Goal: Task Accomplishment & Management: Manage account settings

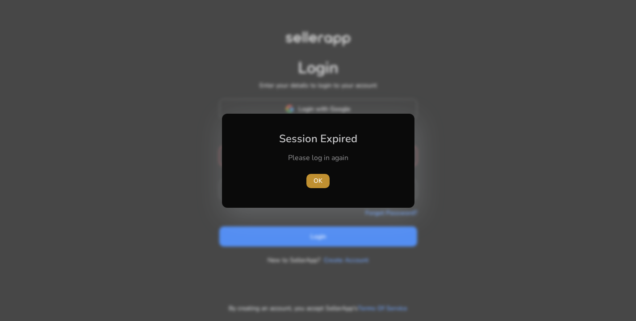
click at [319, 183] on span "OK" at bounding box center [317, 180] width 9 height 9
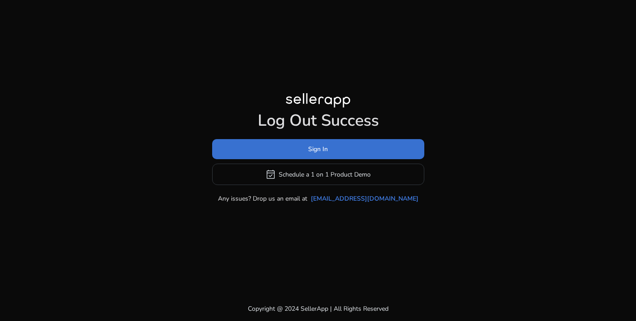
click at [323, 154] on span "Sign In" at bounding box center [318, 149] width 20 height 9
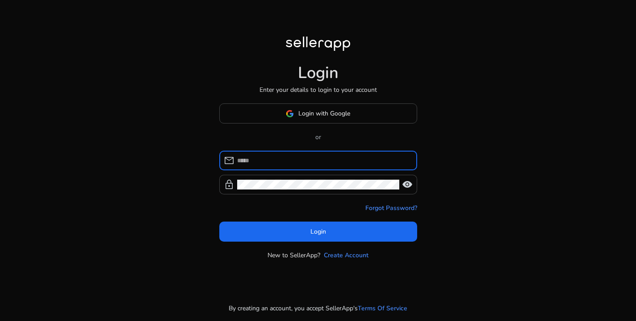
type input "**********"
click at [318, 232] on button "Login" at bounding box center [318, 232] width 198 height 20
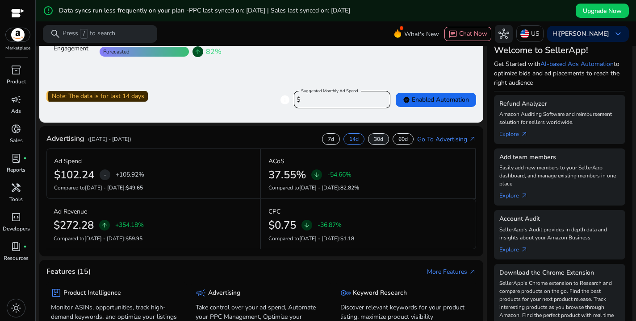
click at [375, 145] on div "Advertising ([DATE] - [DATE]) 7d 14d 30d 60d Go To Advertising arrow_outward" at bounding box center [260, 140] width 429 height 15
click at [375, 145] on div "30d" at bounding box center [378, 139] width 21 height 12
click at [398, 139] on p "60d" at bounding box center [402, 139] width 9 height 7
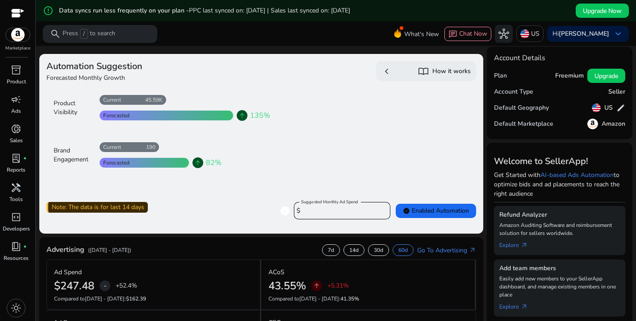
scroll to position [1, 0]
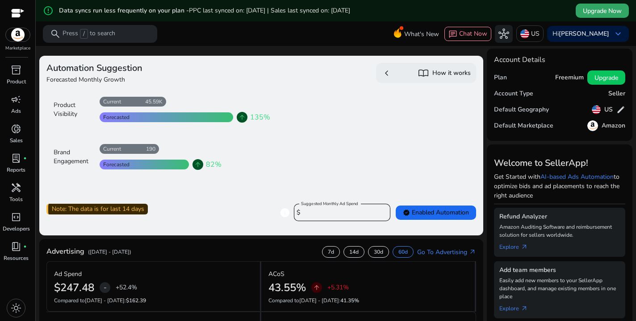
click at [586, 10] on span "Upgrade Now" at bounding box center [602, 10] width 39 height 9
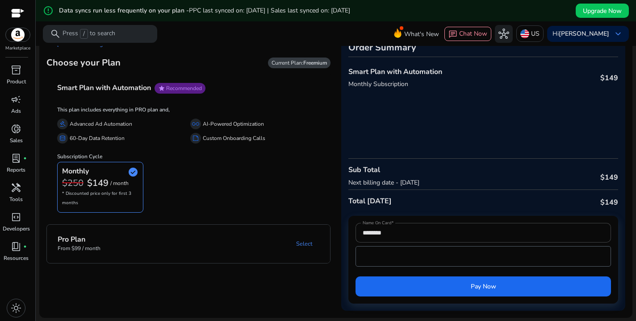
click at [271, 237] on mat-panel-description "Select" at bounding box center [240, 244] width 180 height 17
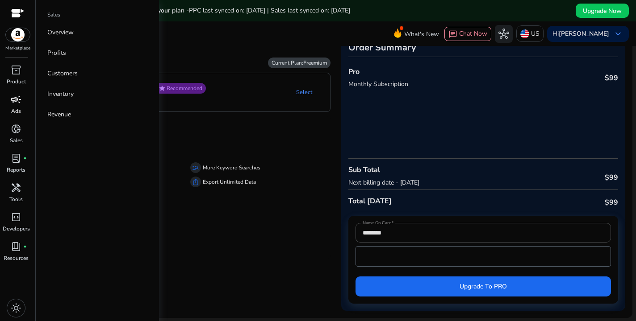
click at [17, 110] on p "Ads" at bounding box center [16, 111] width 10 height 8
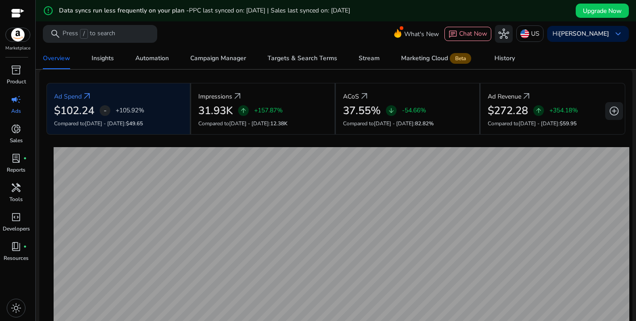
scroll to position [56, 0]
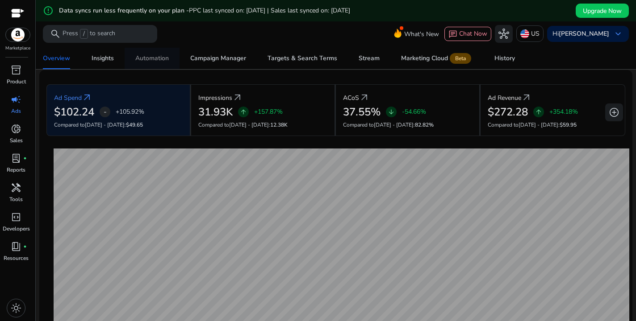
click at [148, 61] on div "Automation" at bounding box center [151, 58] width 33 height 6
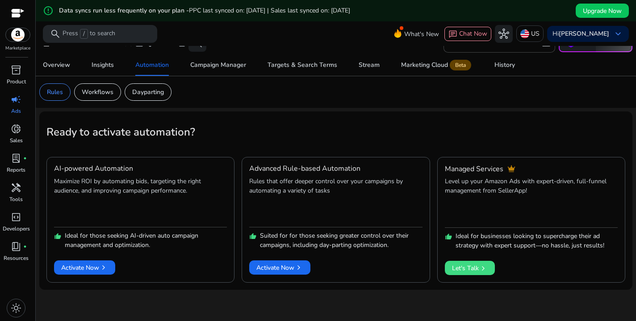
scroll to position [15, 0]
click at [232, 66] on div "Campaign Manager" at bounding box center [218, 65] width 56 height 6
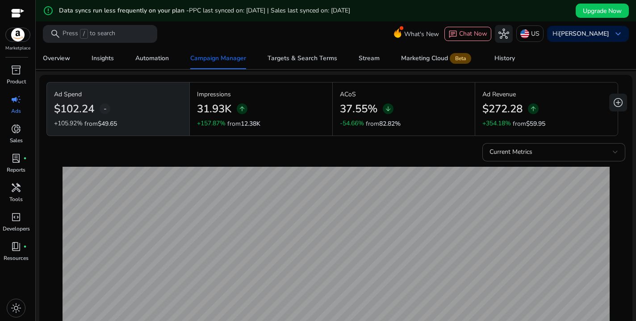
scroll to position [50, 0]
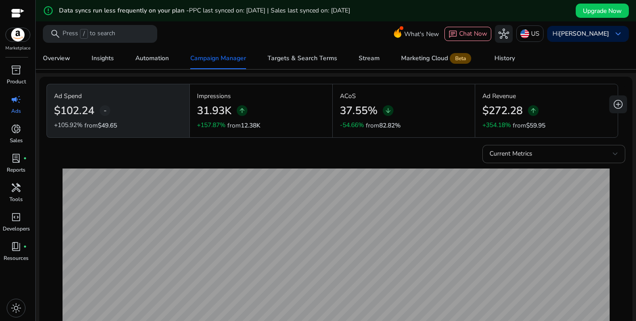
click at [376, 100] on p "ACoS" at bounding box center [404, 96] width 128 height 9
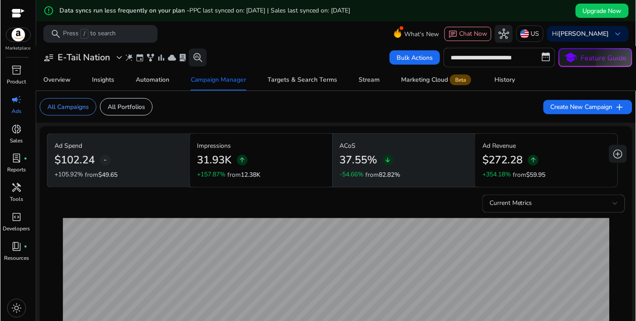
scroll to position [0, 0]
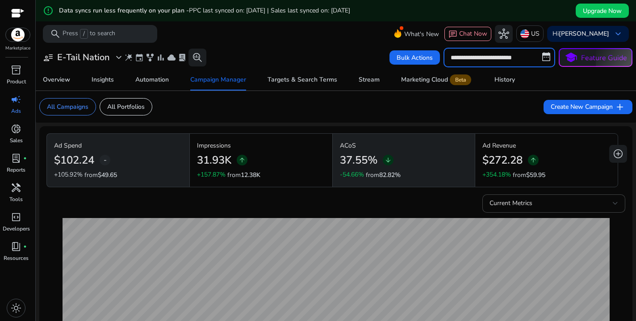
click at [543, 58] on input "**********" at bounding box center [499, 58] width 112 height 20
select select "*"
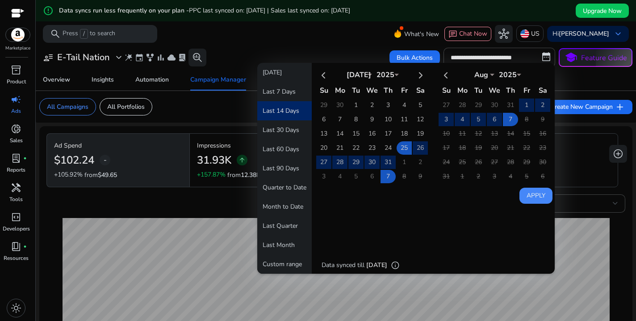
click at [571, 78] on div "Overview Insights Automation Campaign Manager Targets & Search Terms Stream Mar…" at bounding box center [335, 79] width 607 height 21
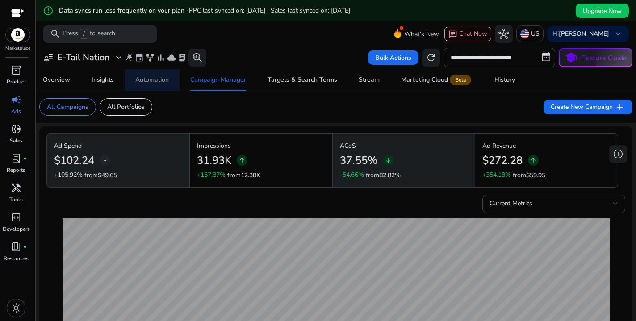
click at [149, 82] on div "Automation" at bounding box center [151, 80] width 33 height 6
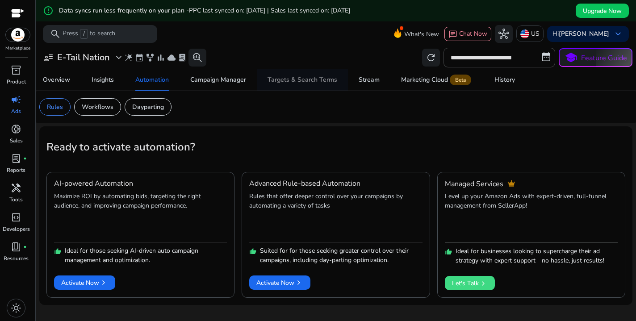
click at [286, 81] on div "Targets & Search Terms" at bounding box center [302, 80] width 70 height 6
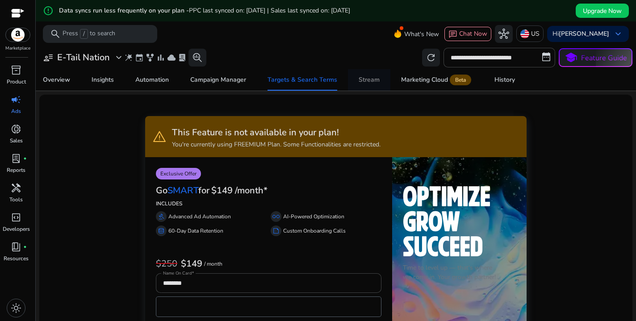
click at [363, 79] on div "Stream" at bounding box center [368, 80] width 21 height 6
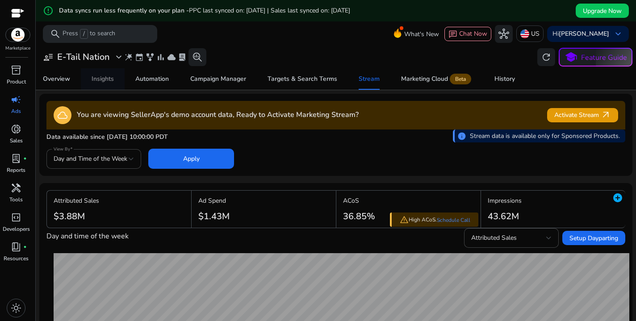
click at [105, 82] on div "Insights" at bounding box center [103, 79] width 22 height 6
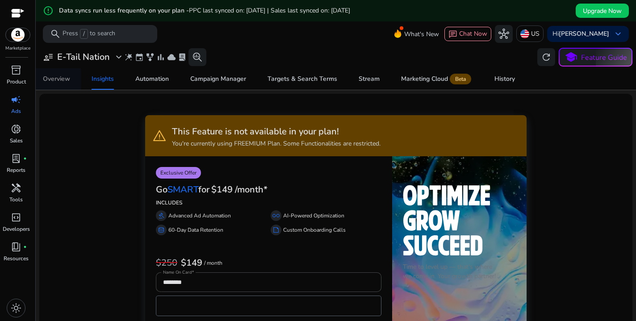
click at [70, 76] on div "Overview" at bounding box center [56, 79] width 27 height 6
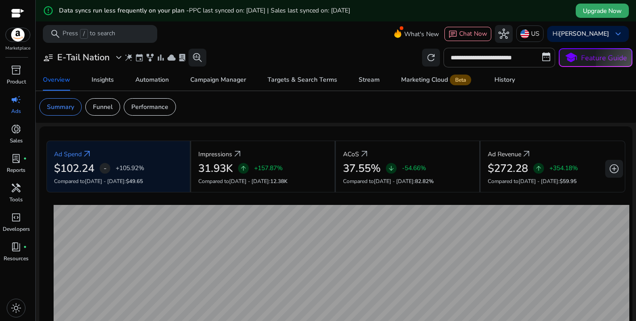
click at [583, 8] on span "Upgrade Now" at bounding box center [602, 10] width 39 height 9
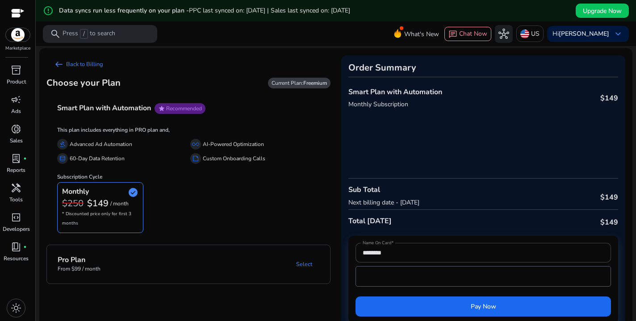
scroll to position [0, 0]
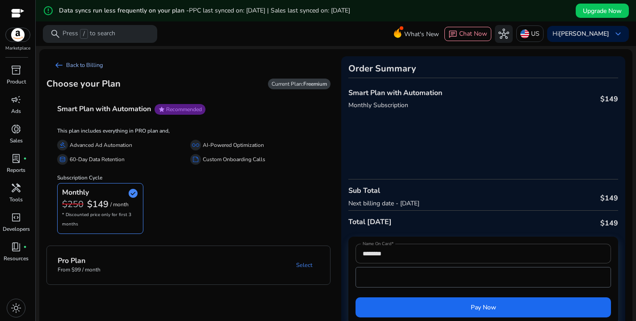
click at [74, 64] on link "arrow_left_alt Back to Billing" at bounding box center [78, 65] width 64 height 18
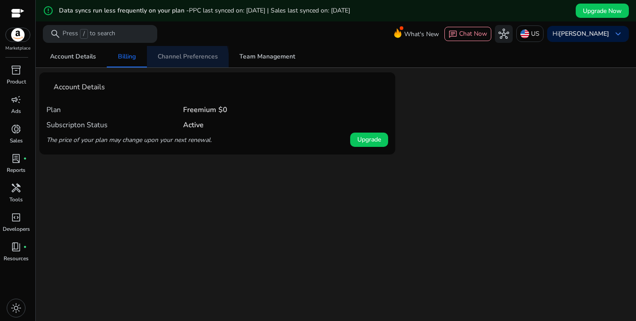
click at [173, 61] on span "Channel Preferences" at bounding box center [188, 56] width 60 height 21
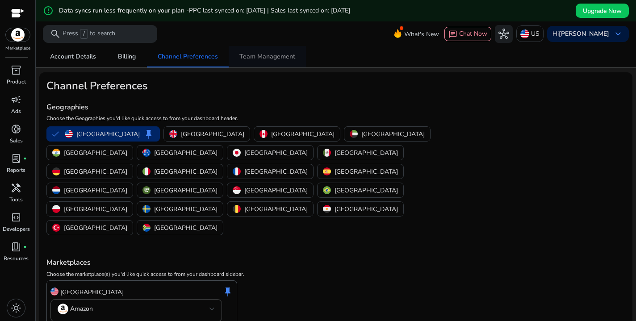
click at [247, 59] on span "Team Management" at bounding box center [267, 57] width 56 height 6
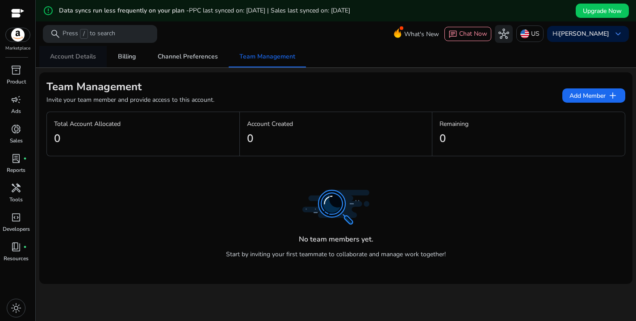
click at [90, 59] on span "Account Details" at bounding box center [73, 57] width 46 height 6
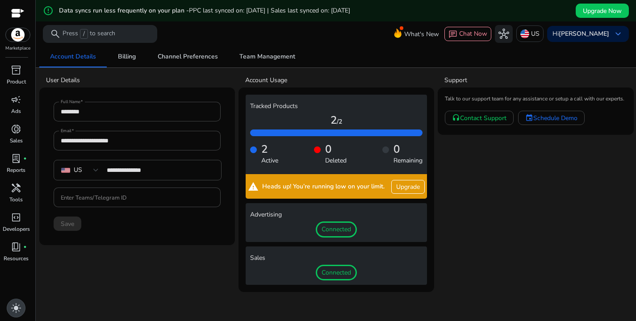
click at [18, 306] on span "light_mode" at bounding box center [16, 308] width 11 height 11
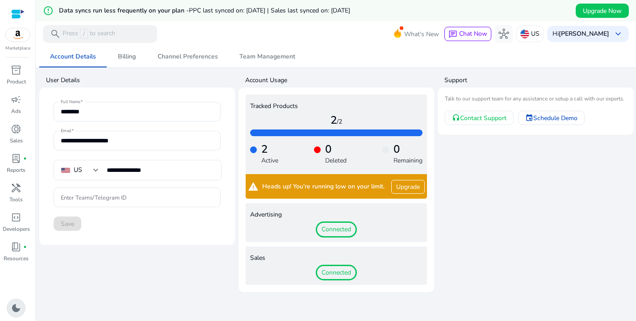
click at [18, 306] on span "dark_mode" at bounding box center [16, 308] width 11 height 11
